Goal: Task Accomplishment & Management: Manage account settings

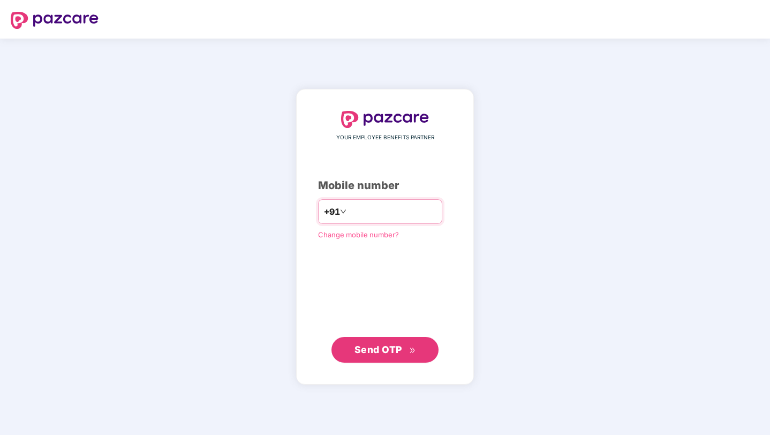
type input "**********"
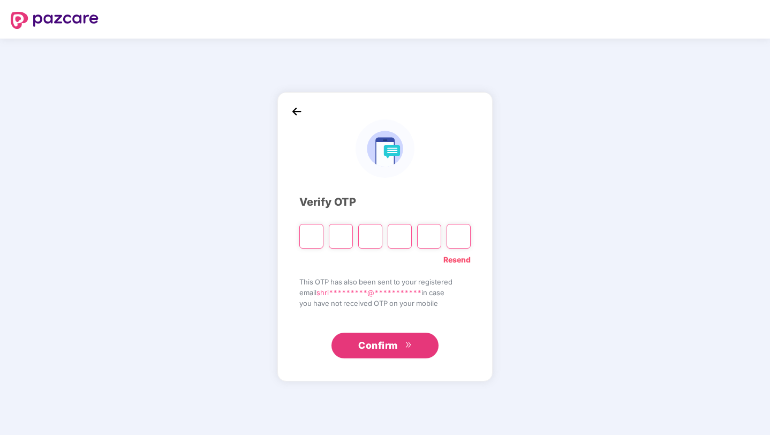
type input "*"
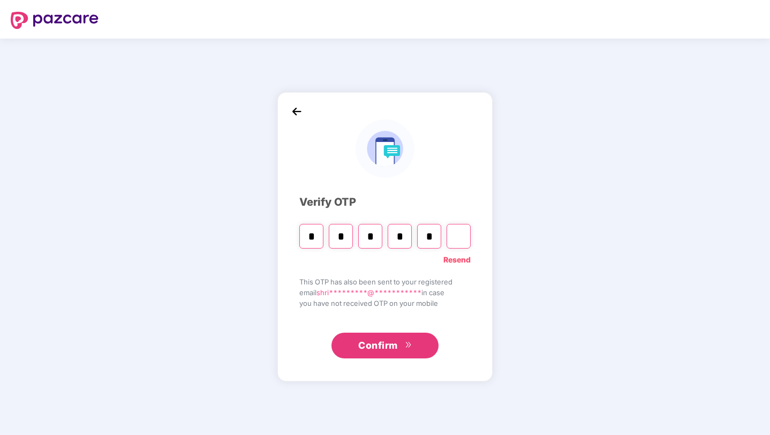
type input "*"
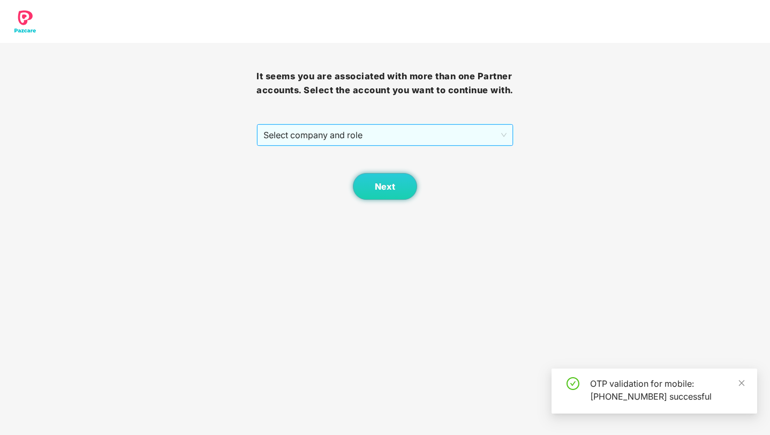
click at [442, 133] on span "Select company and role" at bounding box center [384, 135] width 243 height 20
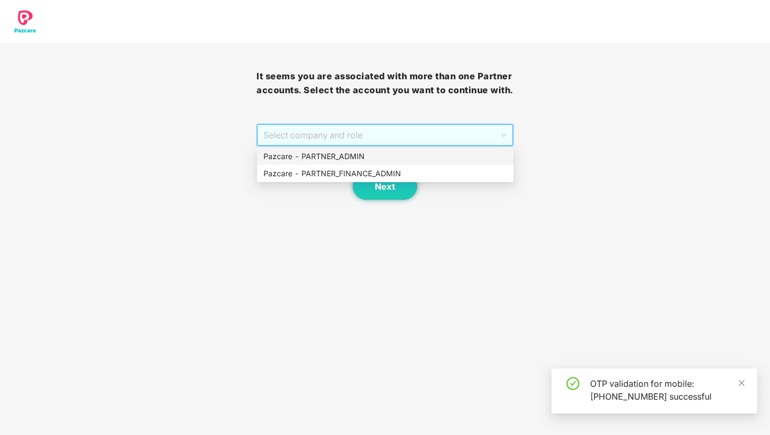
click at [403, 157] on div "Pazcare - PARTNER_ADMIN" at bounding box center [385, 156] width 244 height 12
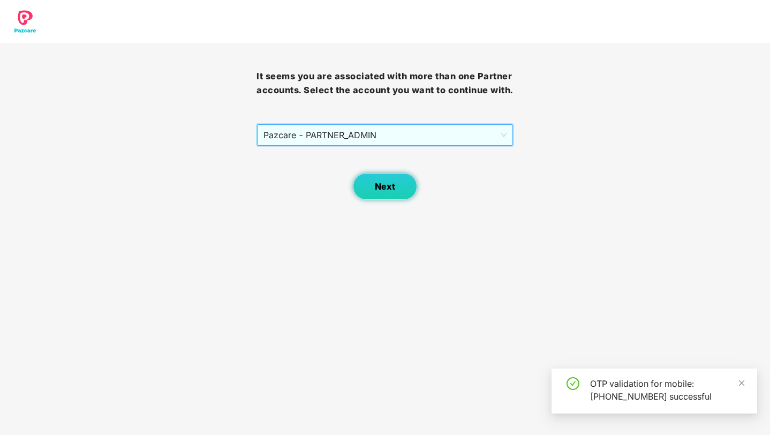
click at [387, 190] on span "Next" at bounding box center [385, 187] width 20 height 10
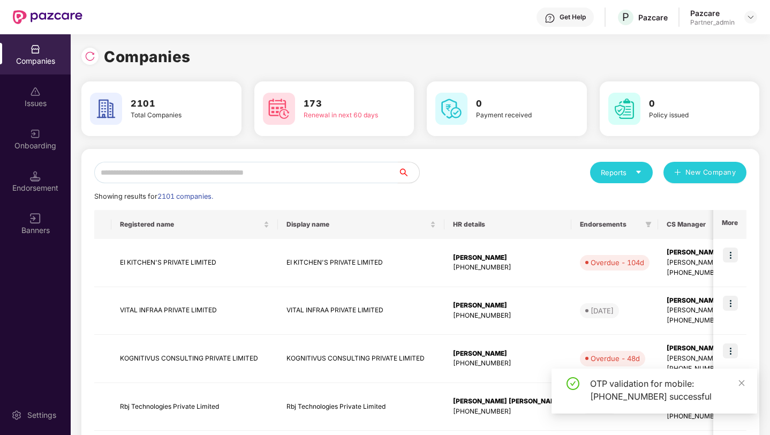
click at [299, 168] on input "text" at bounding box center [246, 172] width 304 height 21
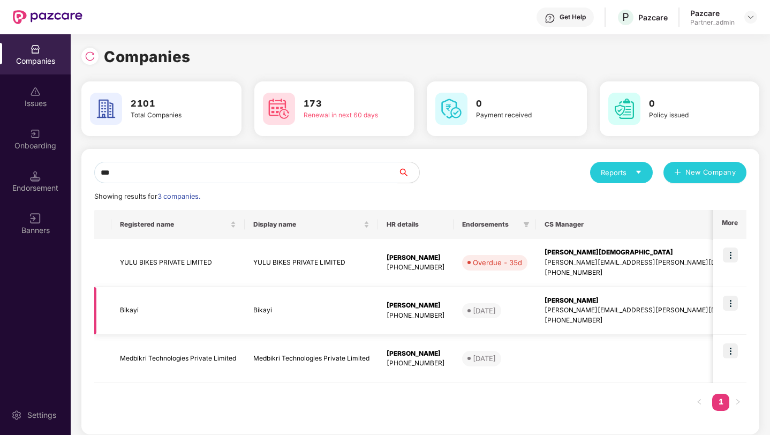
scroll to position [8, 0]
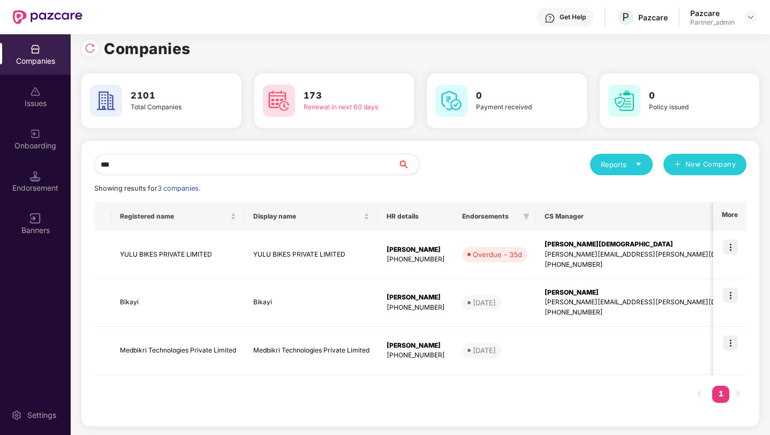
click at [260, 171] on input "***" at bounding box center [246, 164] width 304 height 21
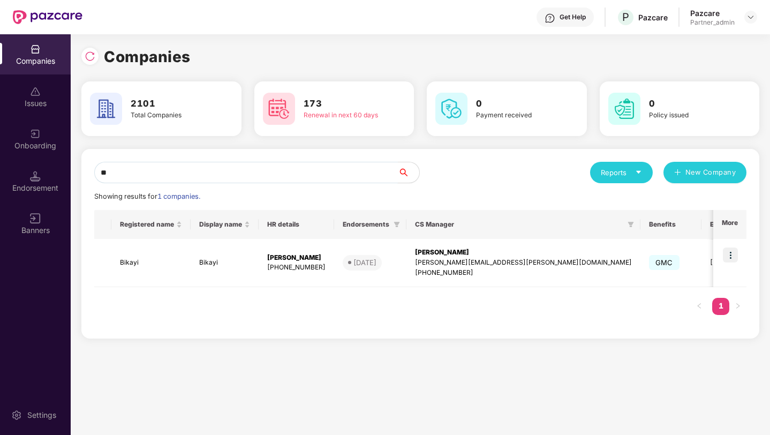
type input "*"
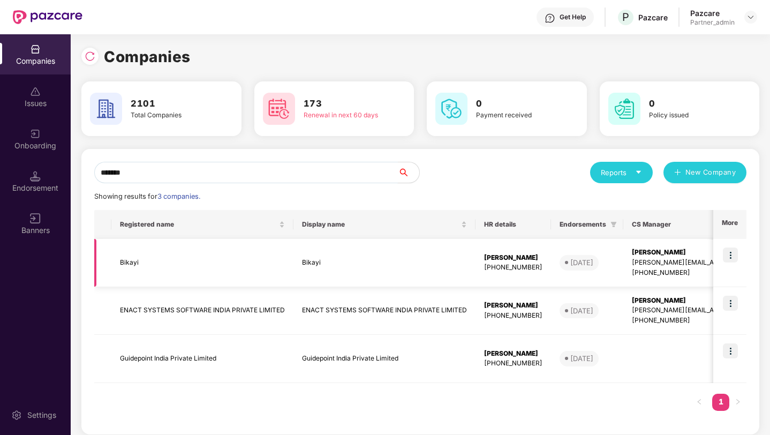
type input "*******"
click at [153, 258] on td "Bikayi" at bounding box center [202, 263] width 182 height 48
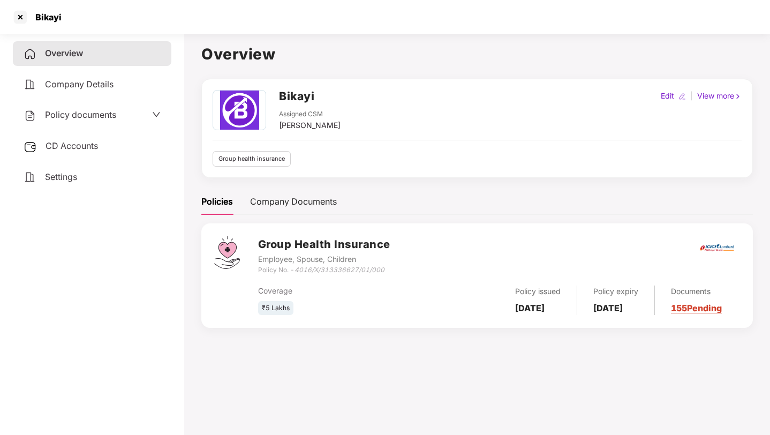
click at [78, 84] on span "Company Details" at bounding box center [79, 84] width 69 height 11
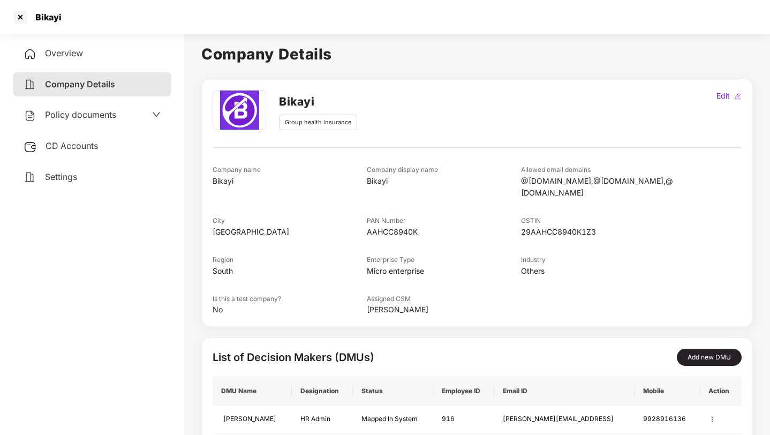
scroll to position [29, 0]
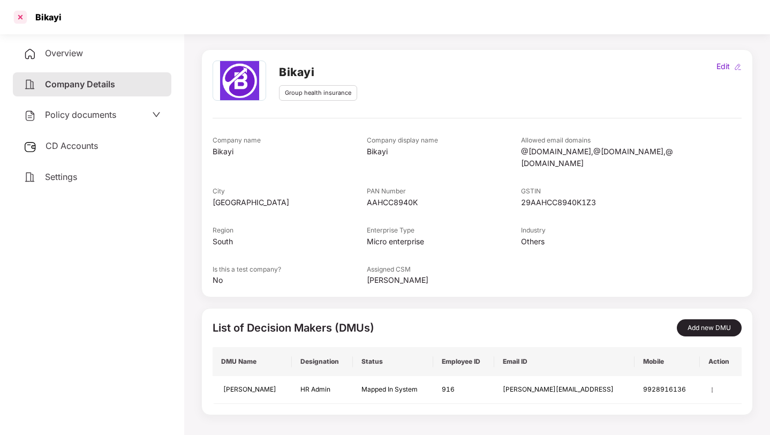
click at [15, 15] on div at bounding box center [20, 17] width 17 height 17
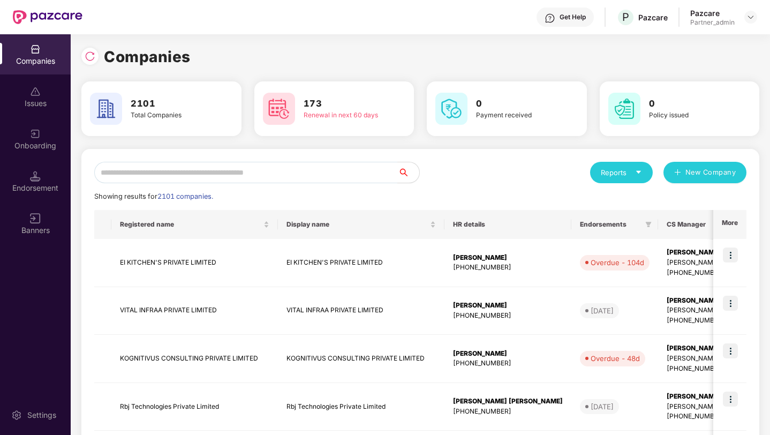
scroll to position [0, 0]
